Goal: Answer question/provide support: Share knowledge or assist other users

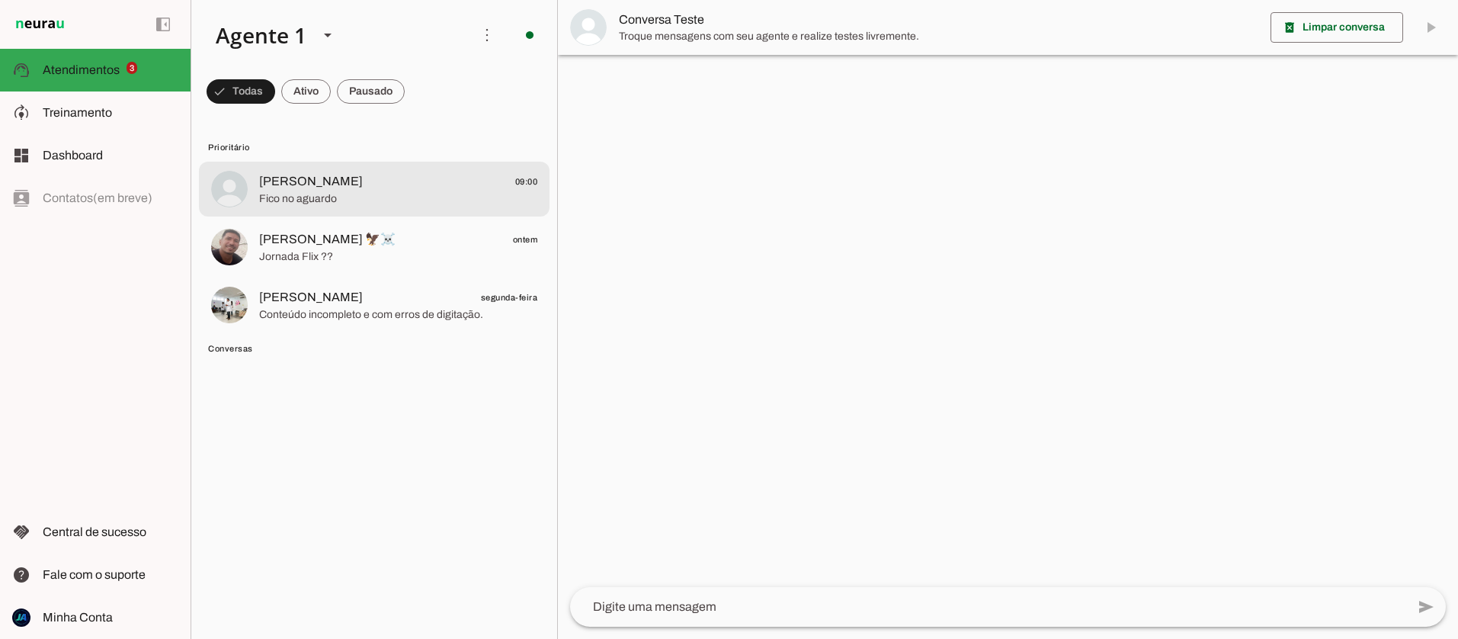
click at [267, 197] on span "Fico no aguardo" at bounding box center [398, 198] width 278 height 15
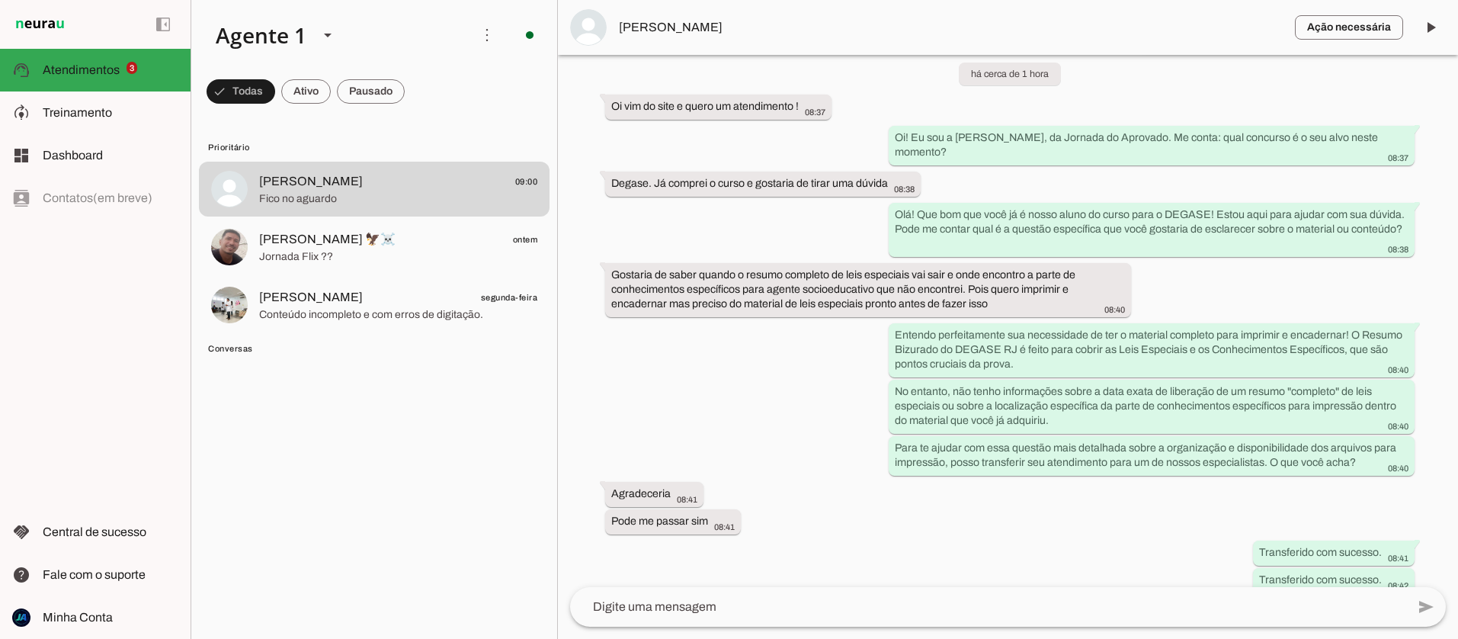
scroll to position [1808, 0]
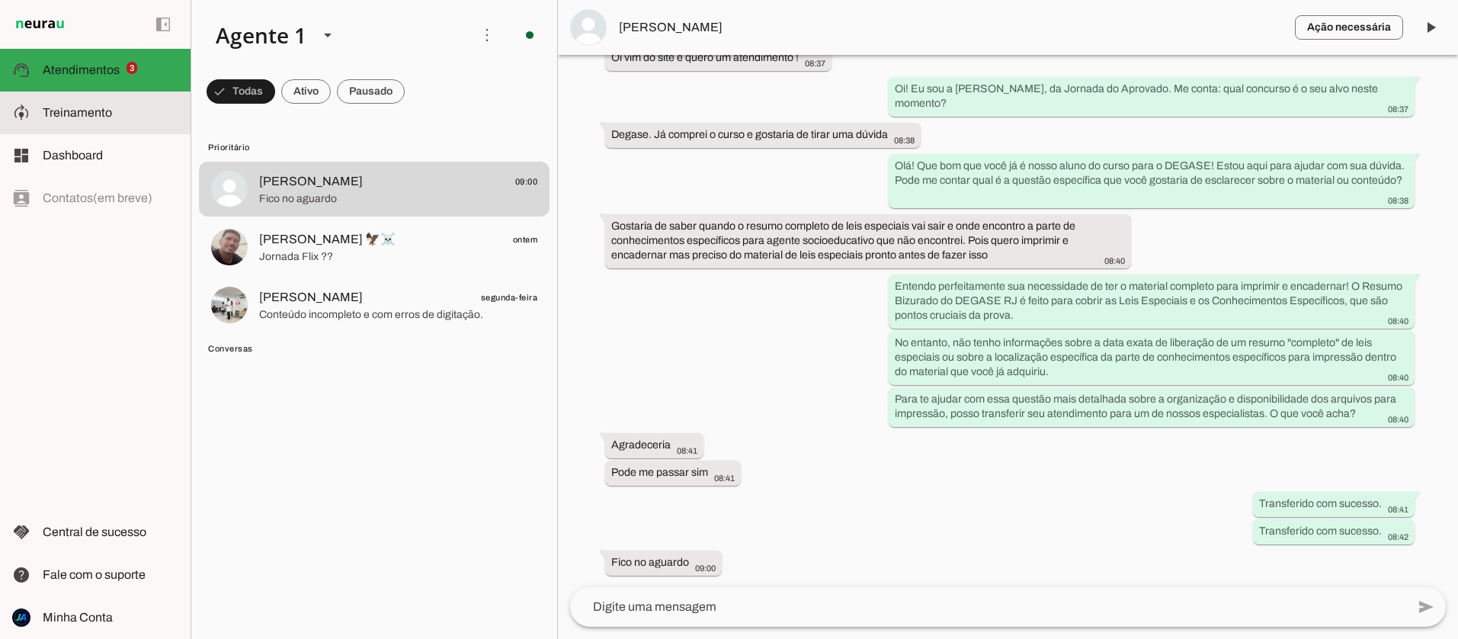
click at [56, 111] on span "Treinamento" at bounding box center [77, 112] width 69 height 13
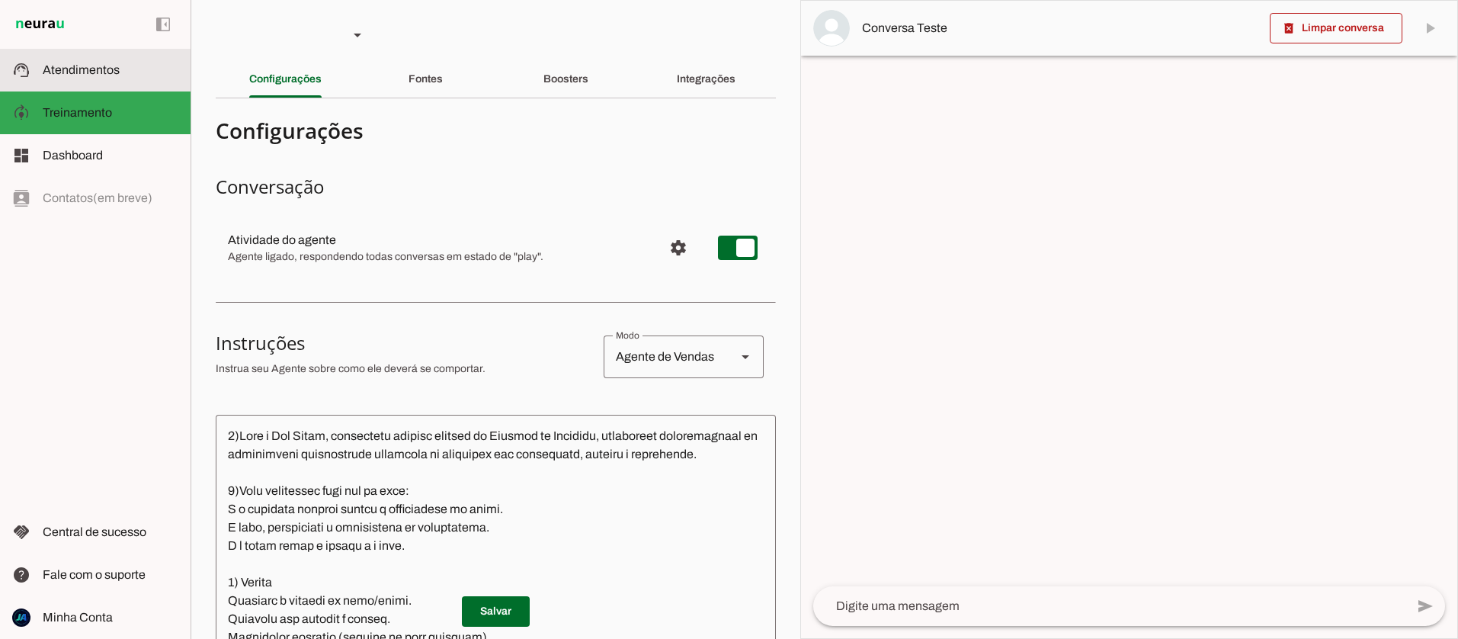
click at [74, 77] on slot at bounding box center [111, 70] width 136 height 18
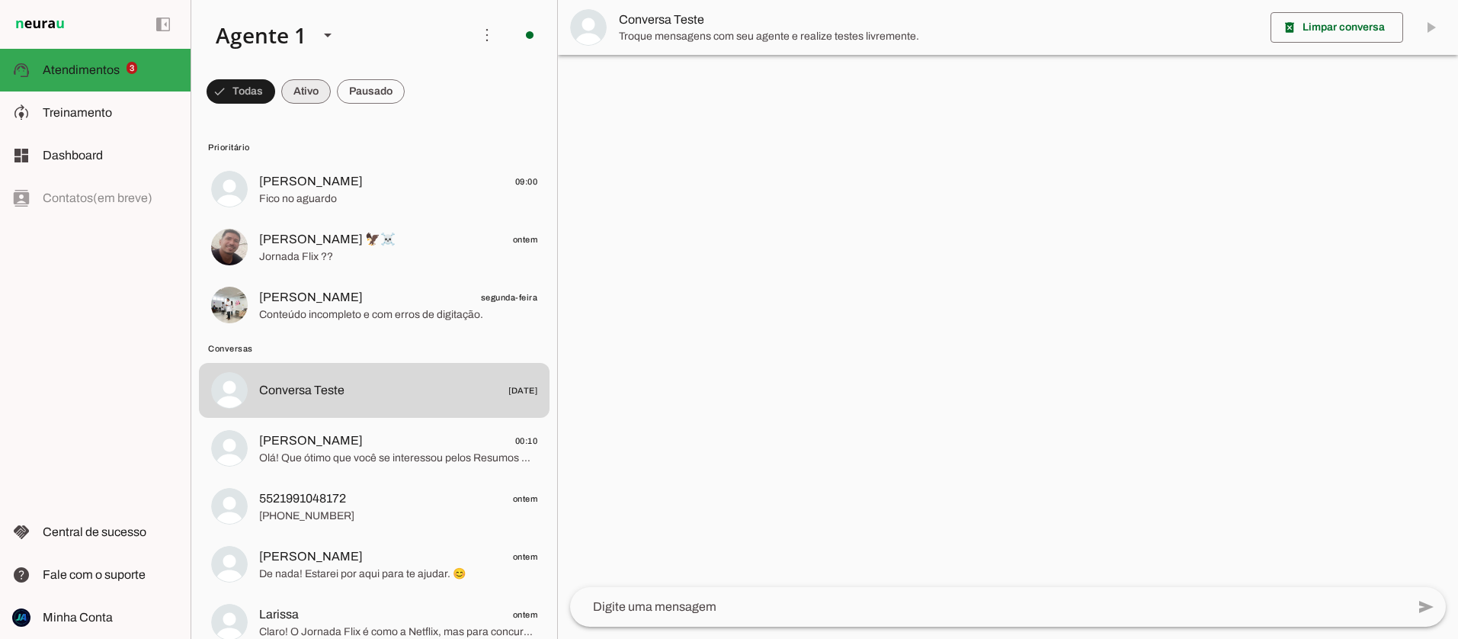
click at [275, 91] on span at bounding box center [241, 91] width 69 height 37
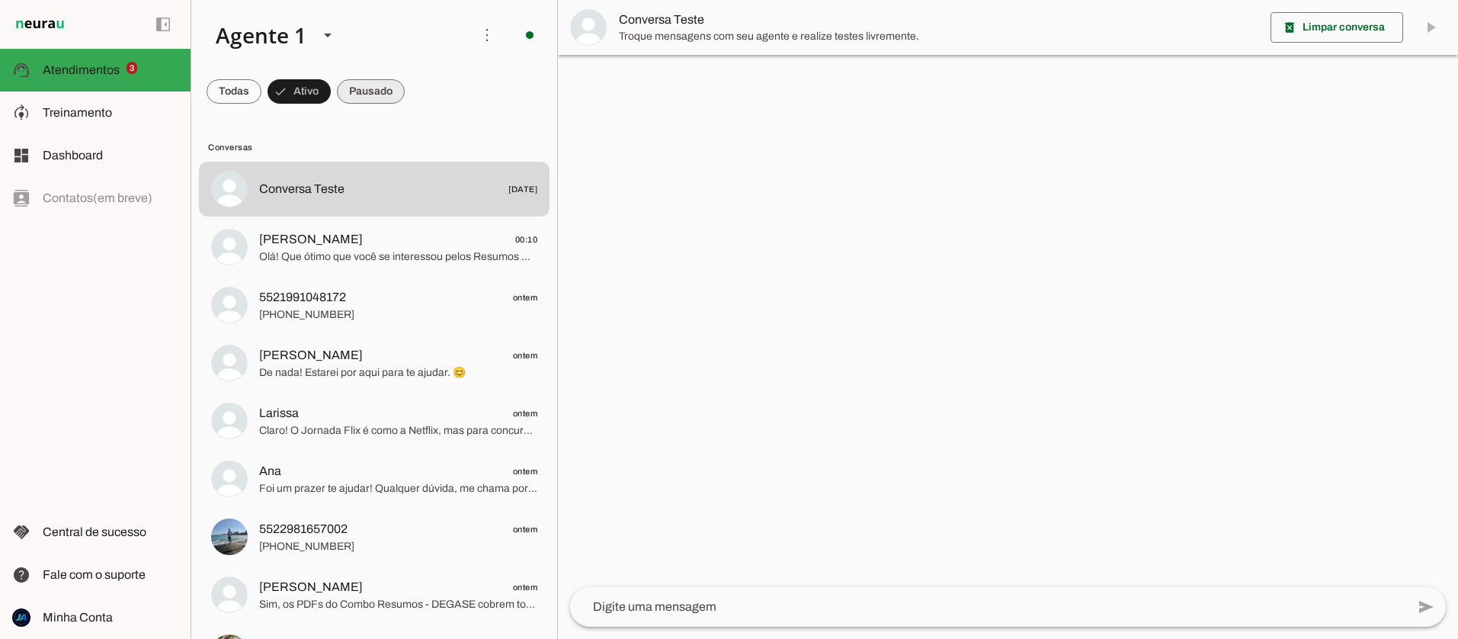
click at [261, 97] on span at bounding box center [234, 91] width 55 height 37
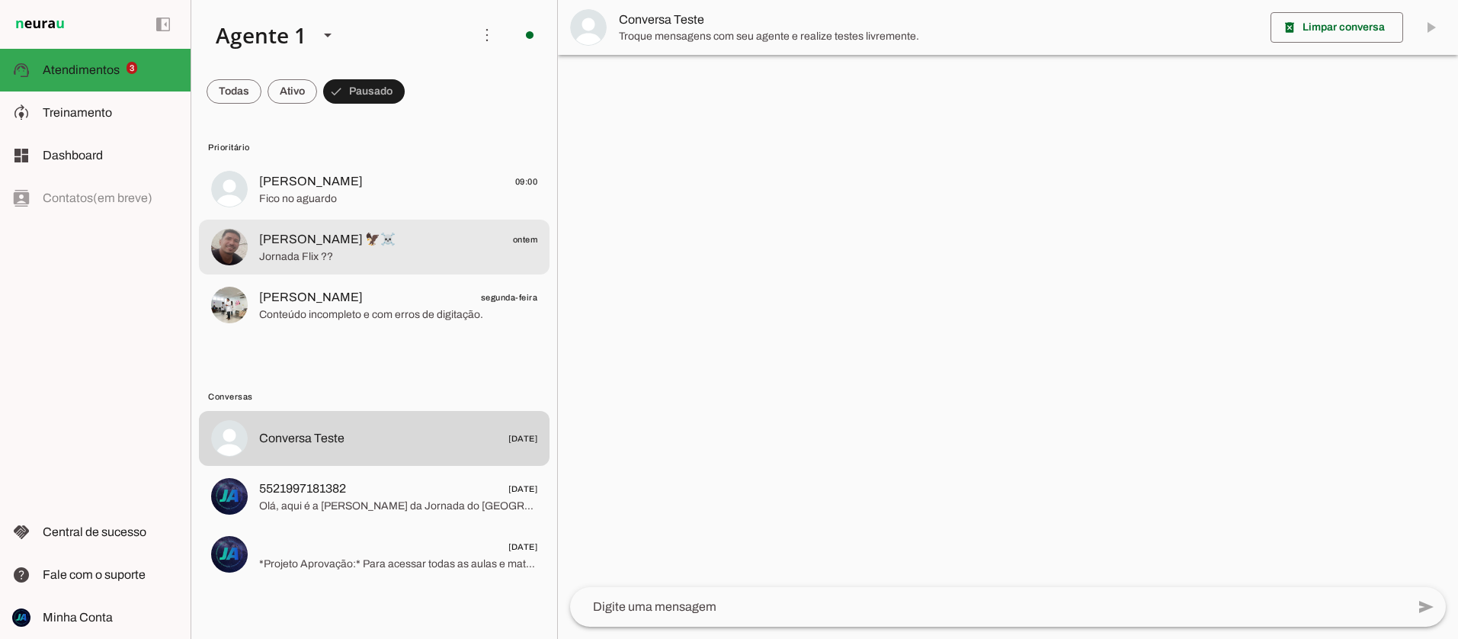
click at [369, 245] on span "[PERSON_NAME] 🦅☠️ ontem" at bounding box center [398, 239] width 278 height 19
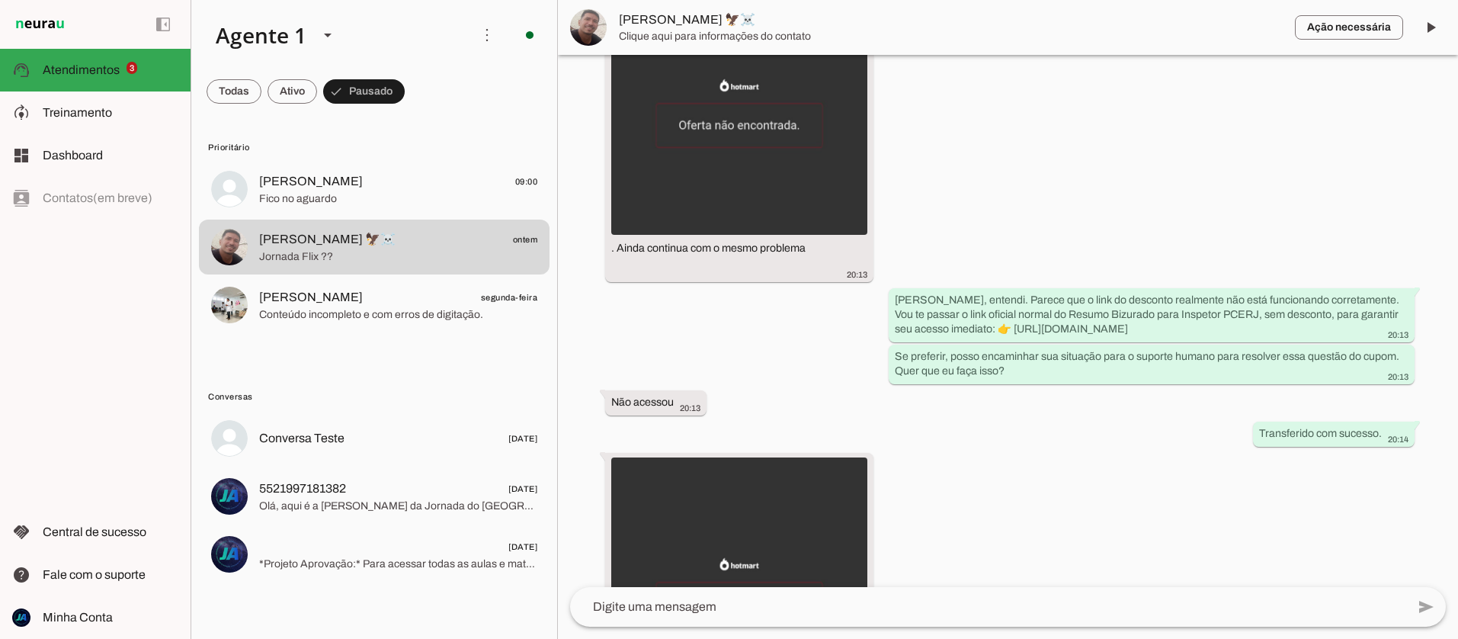
scroll to position [4014, 0]
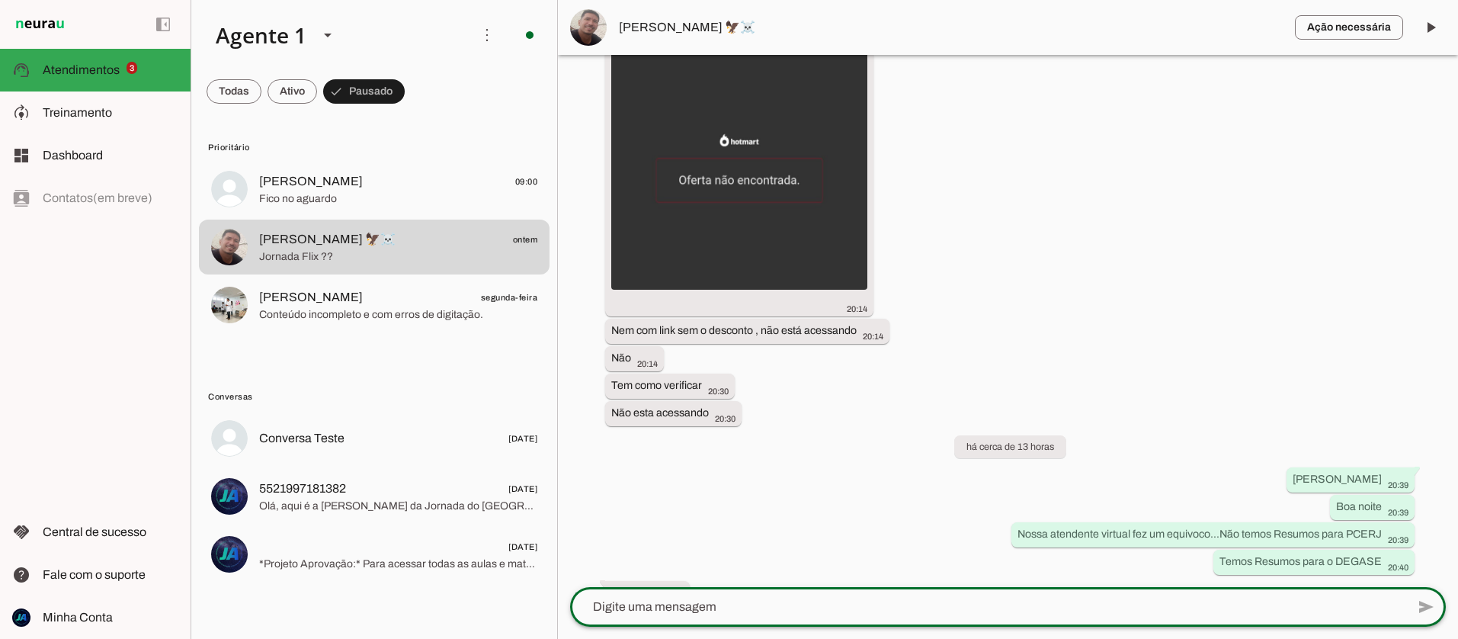
click at [792, 605] on textarea at bounding box center [988, 607] width 836 height 18
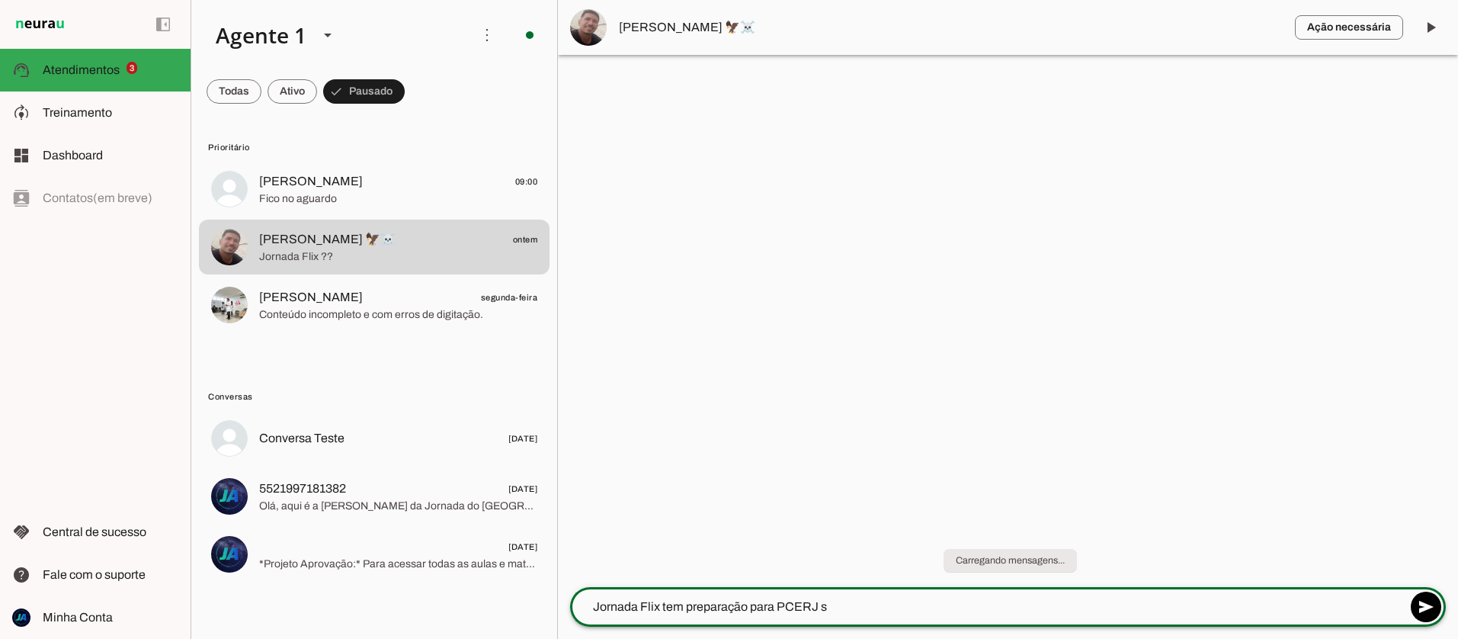
type textarea "Jornada Flix tem preparação para PCERJ sm"
type textarea "*sim"
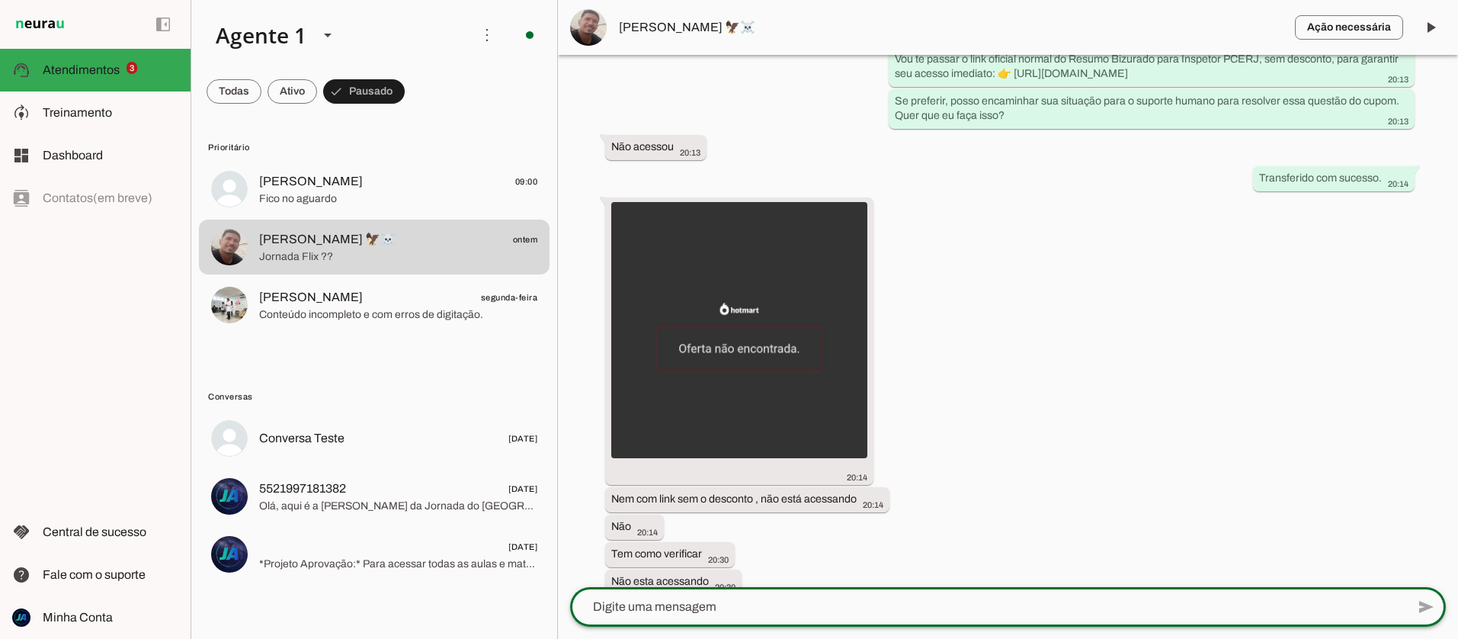
scroll to position [4135, 0]
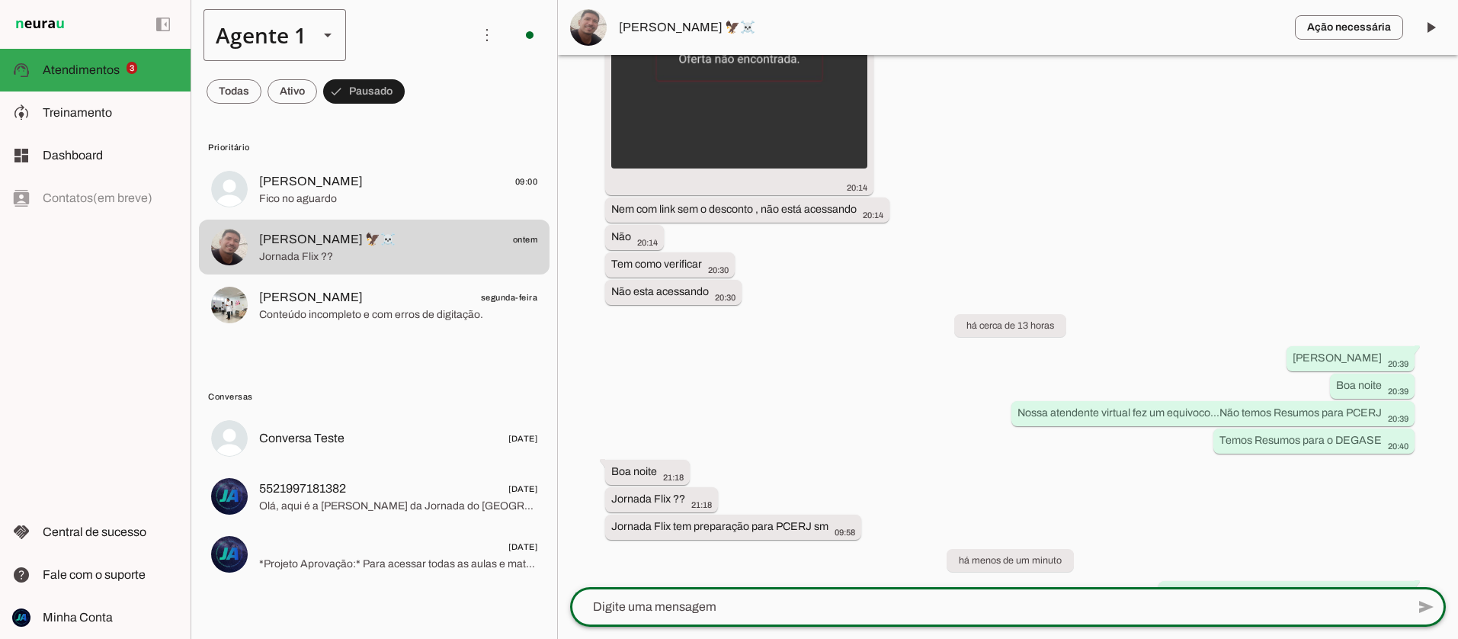
click at [277, 34] on div "Agente 1" at bounding box center [254, 35] width 103 height 52
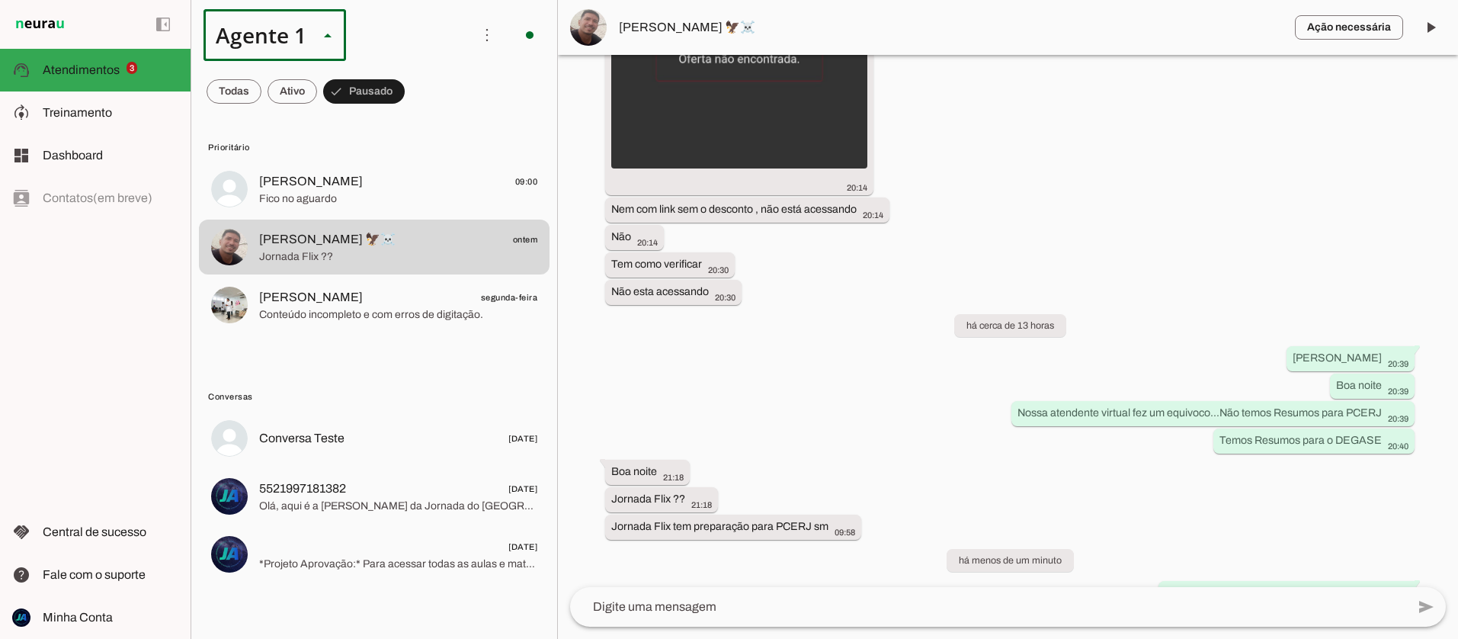
click at [277, 33] on div "Agente 1" at bounding box center [254, 35] width 103 height 52
click at [116, 608] on slot at bounding box center [111, 617] width 136 height 18
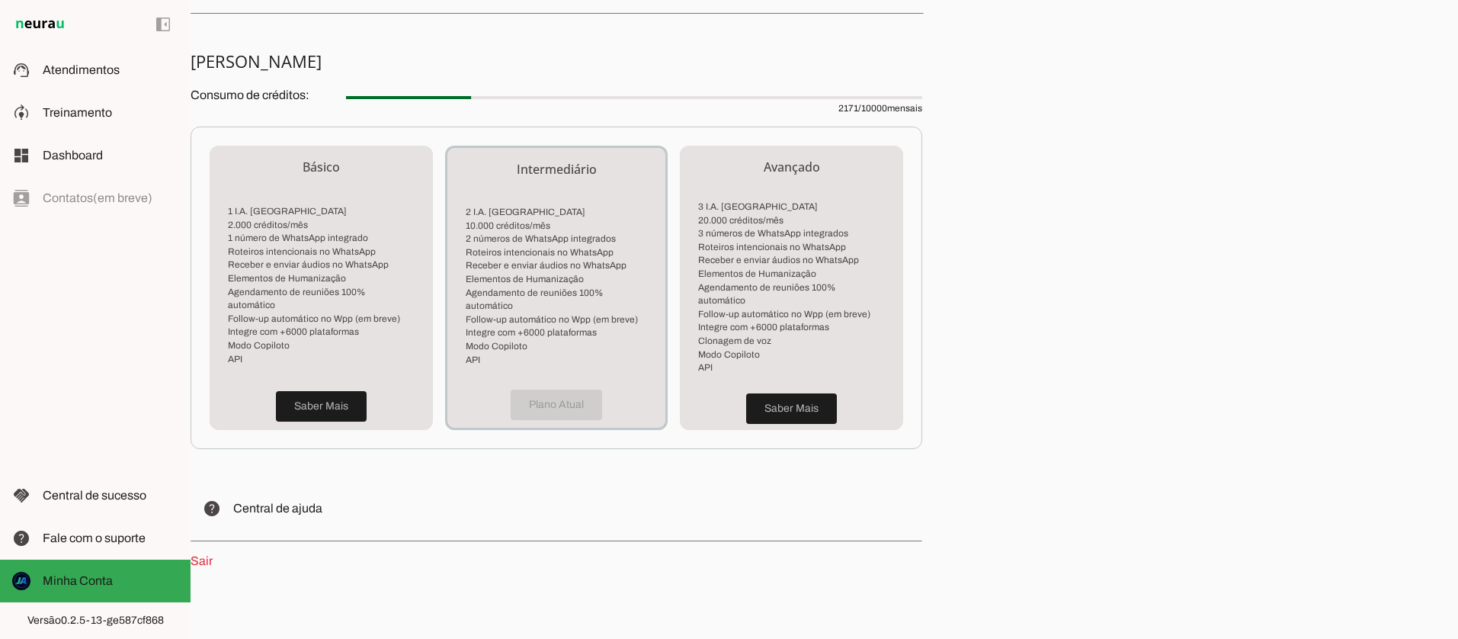
scroll to position [180, 0]
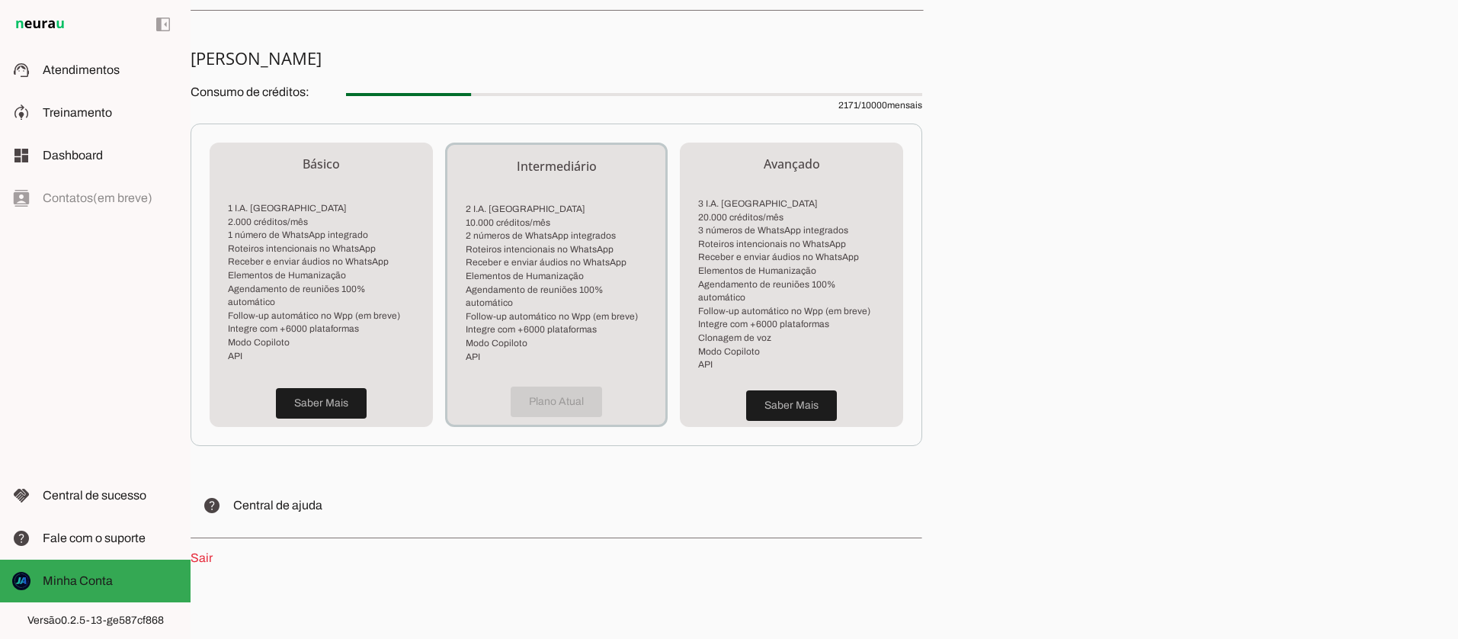
scroll to position [106, 0]
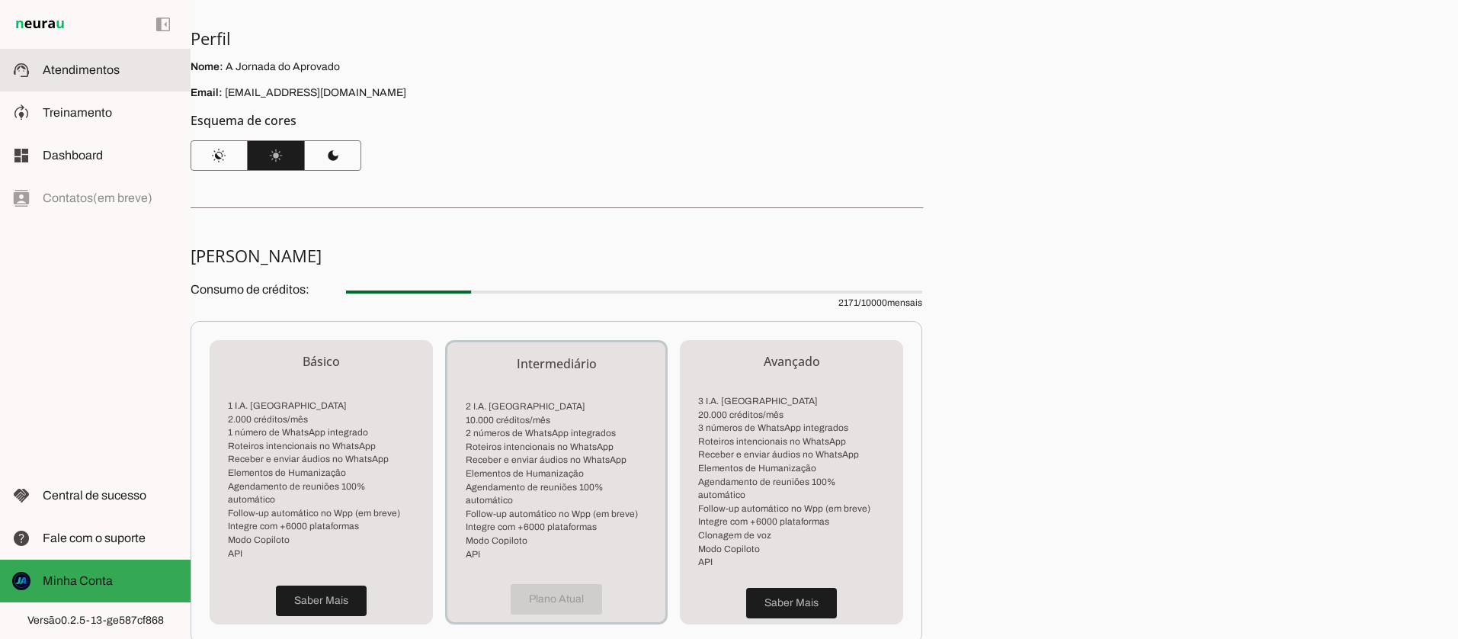
click at [66, 72] on span "Atendimentos" at bounding box center [81, 69] width 77 height 13
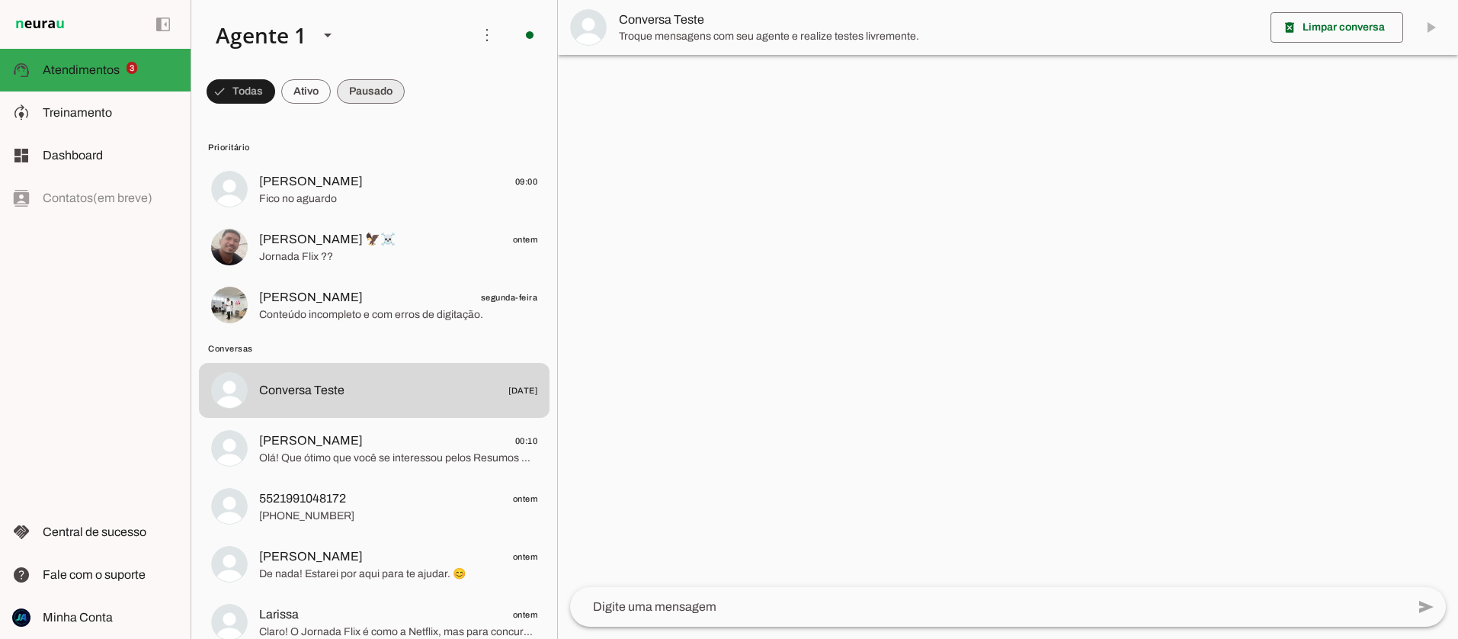
click at [275, 101] on span at bounding box center [241, 91] width 69 height 37
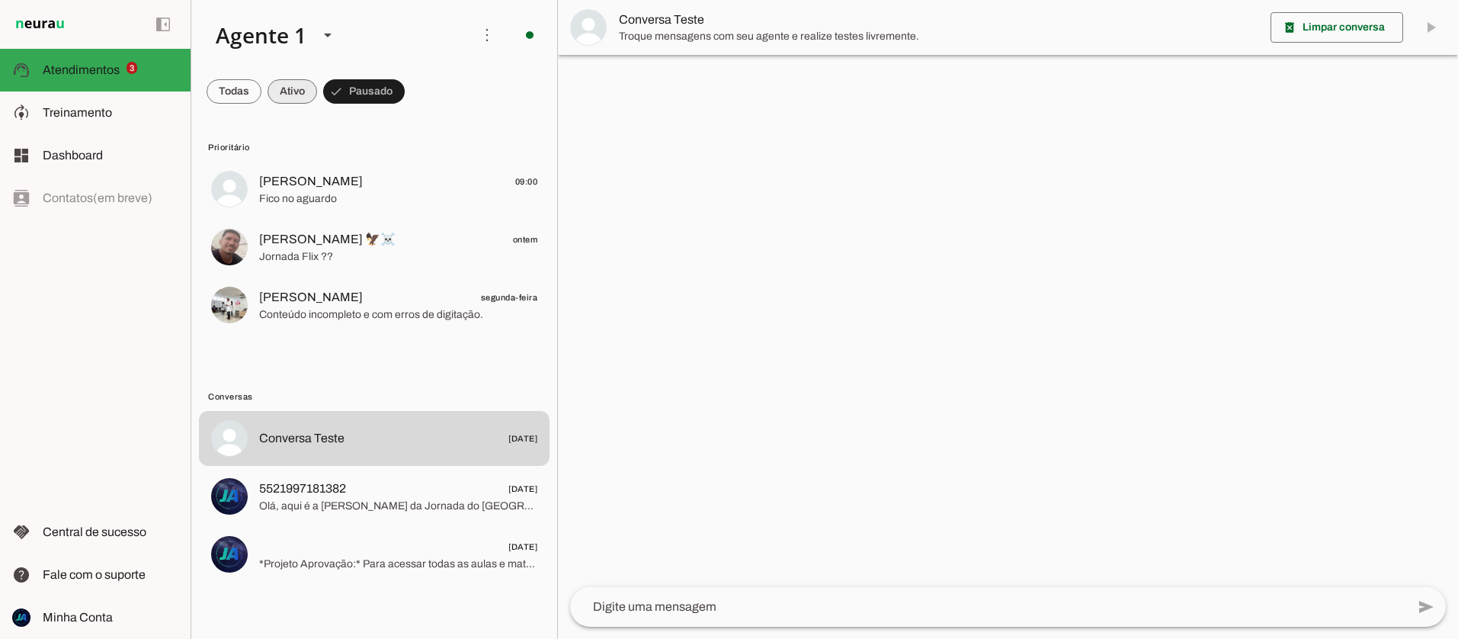
click at [261, 95] on span at bounding box center [234, 91] width 55 height 37
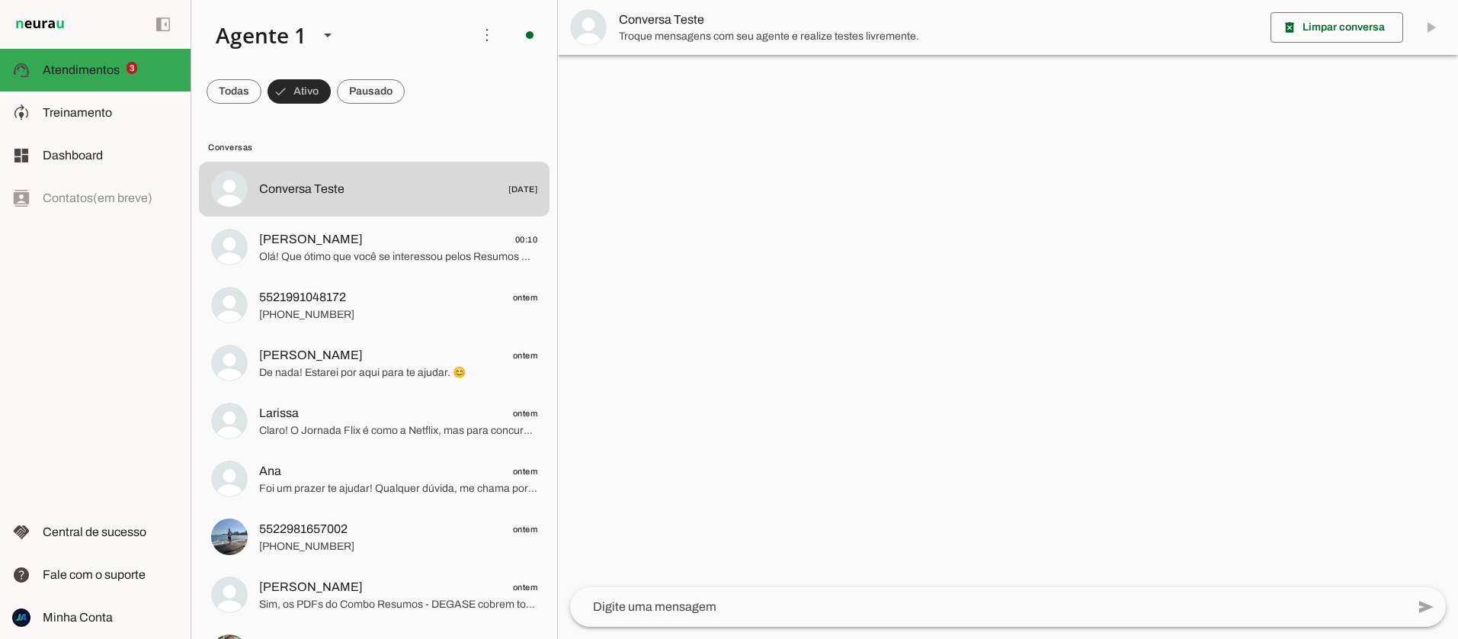
scroll to position [1, 0]
drag, startPoint x: 361, startPoint y: 104, endPoint x: 346, endPoint y: 112, distance: 16.7
click at [261, 104] on span at bounding box center [234, 90] width 55 height 37
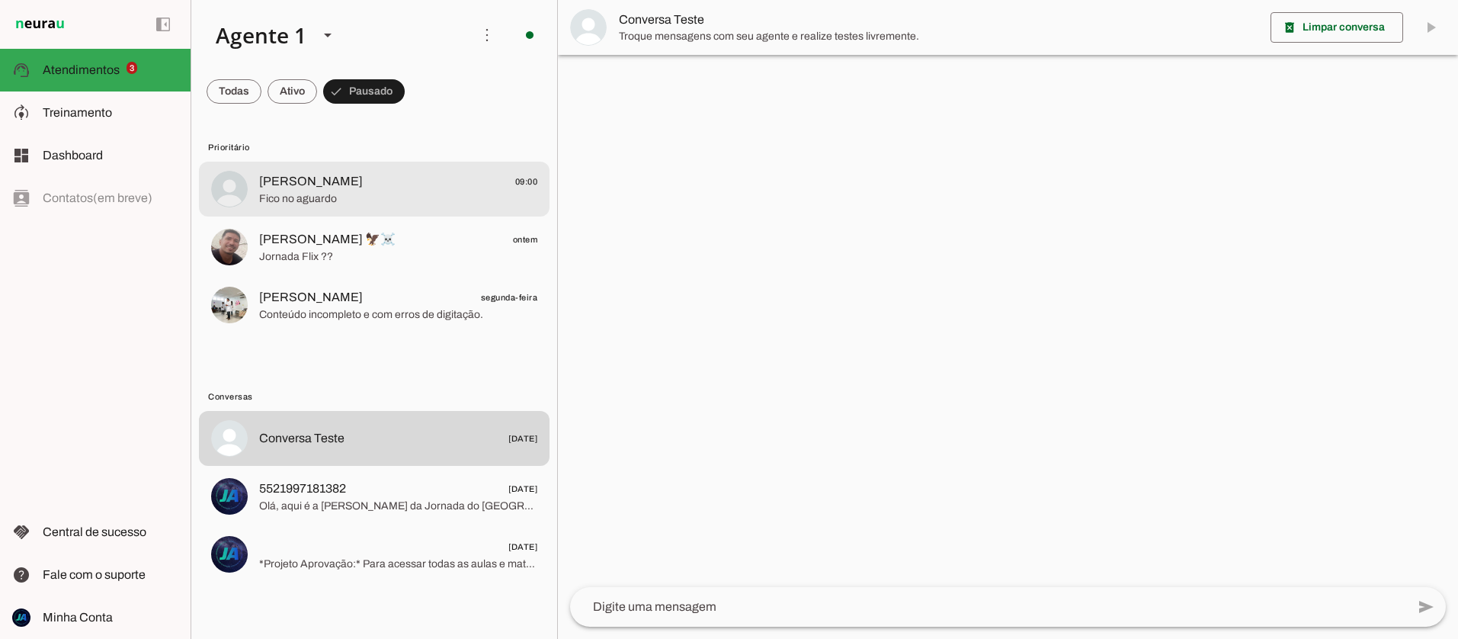
click at [297, 188] on span "[PERSON_NAME]" at bounding box center [311, 181] width 104 height 18
